Goal: Transaction & Acquisition: Purchase product/service

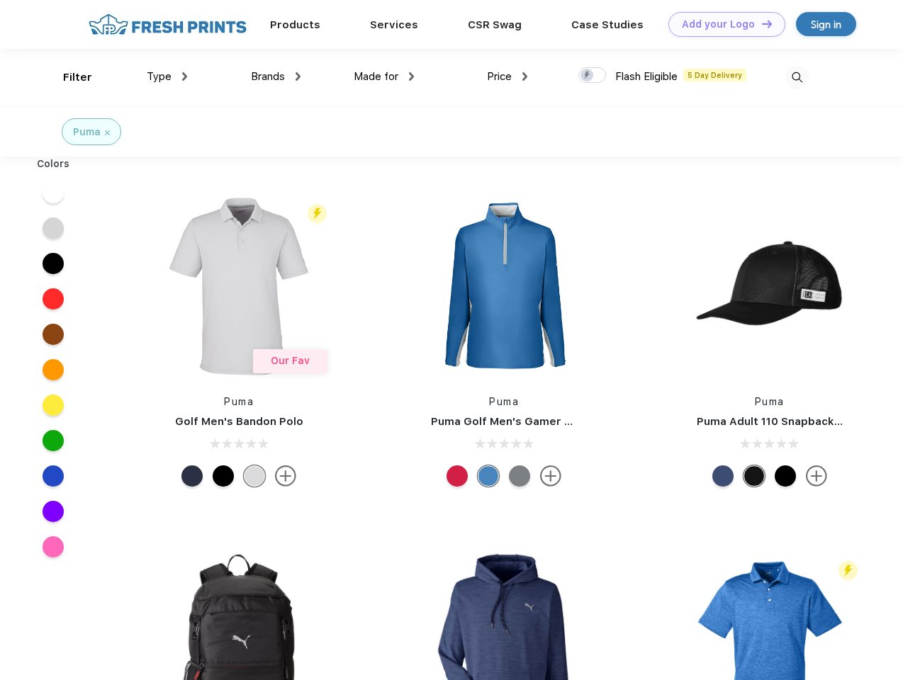
click at [721, 24] on link "Add your Logo Design Tool" at bounding box center [726, 24] width 117 height 25
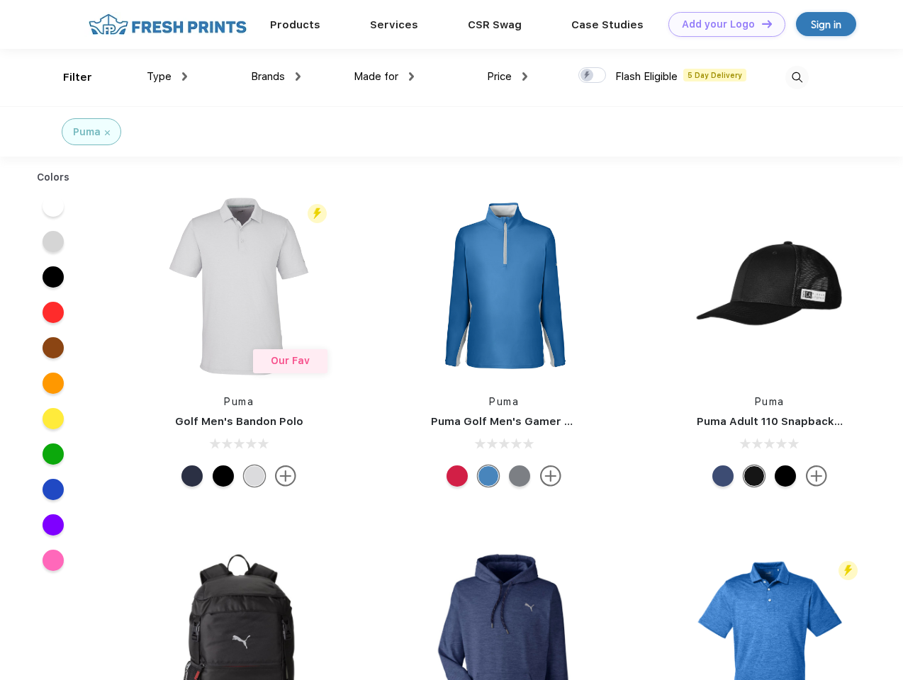
click at [0, 0] on div "Design Tool" at bounding box center [0, 0] width 0 height 0
click at [760, 23] on link "Add your Logo Design Tool" at bounding box center [726, 24] width 117 height 25
click at [68, 77] on div "Filter" at bounding box center [77, 77] width 29 height 16
click at [167, 77] on span "Type" at bounding box center [159, 76] width 25 height 13
click at [276, 77] on span "Brands" at bounding box center [268, 76] width 34 height 13
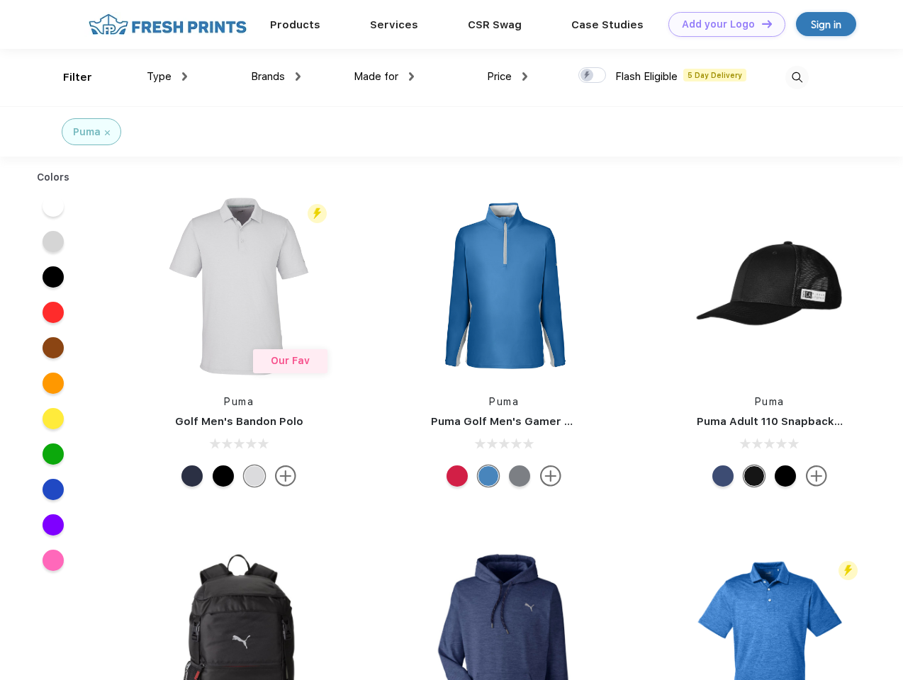
click at [384, 77] on span "Made for" at bounding box center [376, 76] width 45 height 13
click at [507, 77] on span "Price" at bounding box center [499, 76] width 25 height 13
click at [592, 76] on div at bounding box center [592, 75] width 28 height 16
click at [587, 76] on input "checkbox" at bounding box center [582, 71] width 9 height 9
click at [796, 77] on img at bounding box center [796, 77] width 23 height 23
